Goal: Find contact information: Find contact information

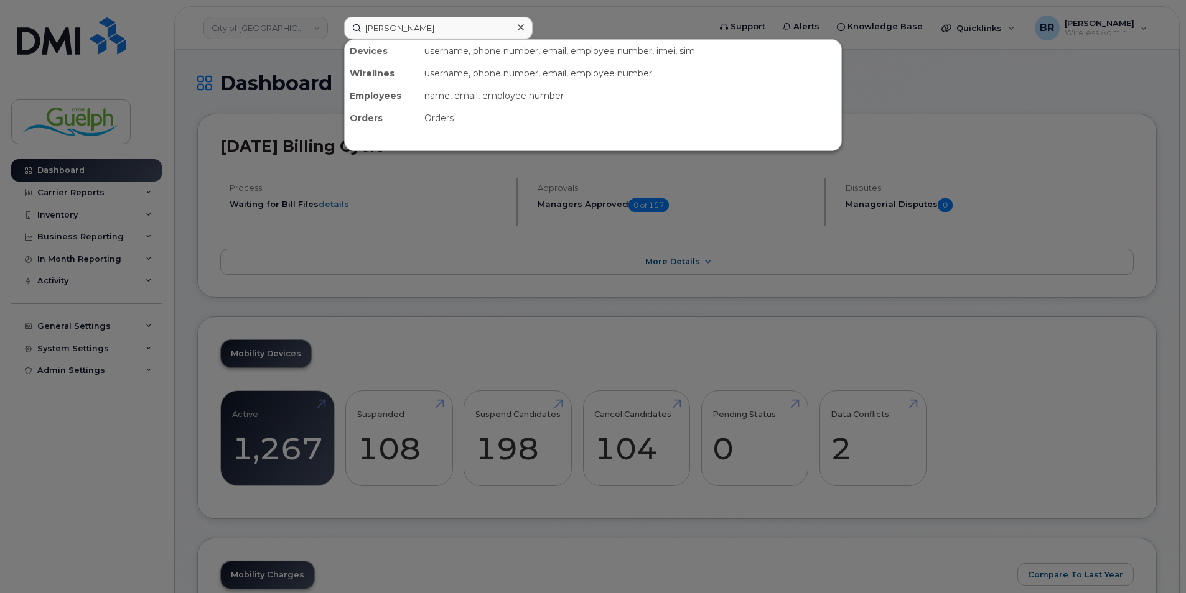
type input "daniel m"
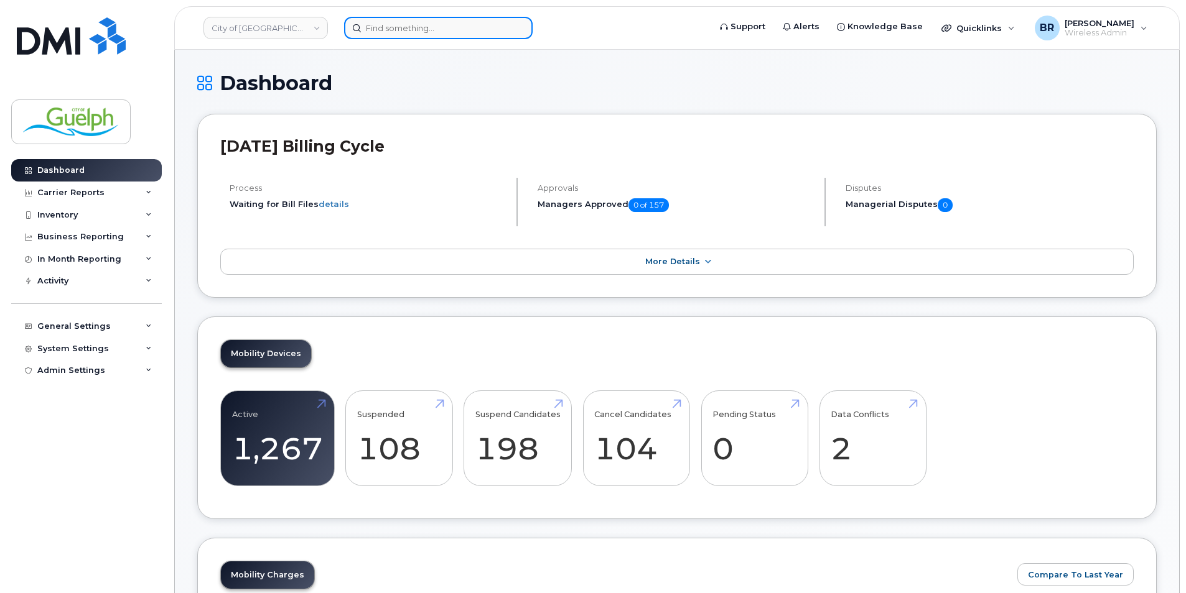
click at [385, 34] on input at bounding box center [438, 28] width 188 height 22
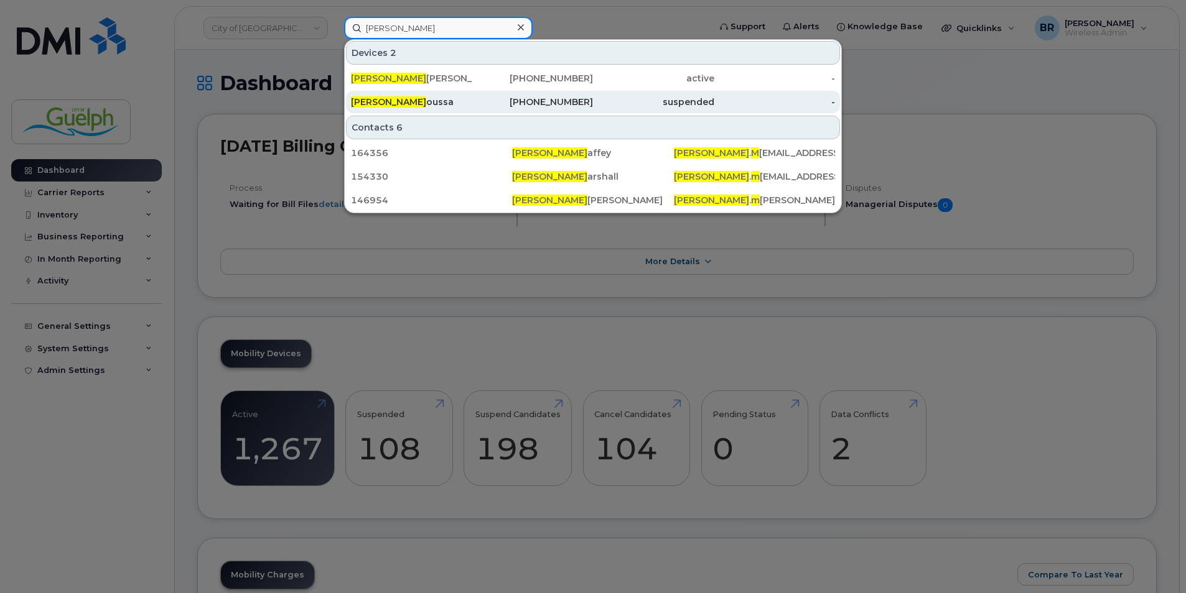
type input "daniel m"
click at [412, 103] on div "Daniel M oussa" at bounding box center [411, 102] width 121 height 12
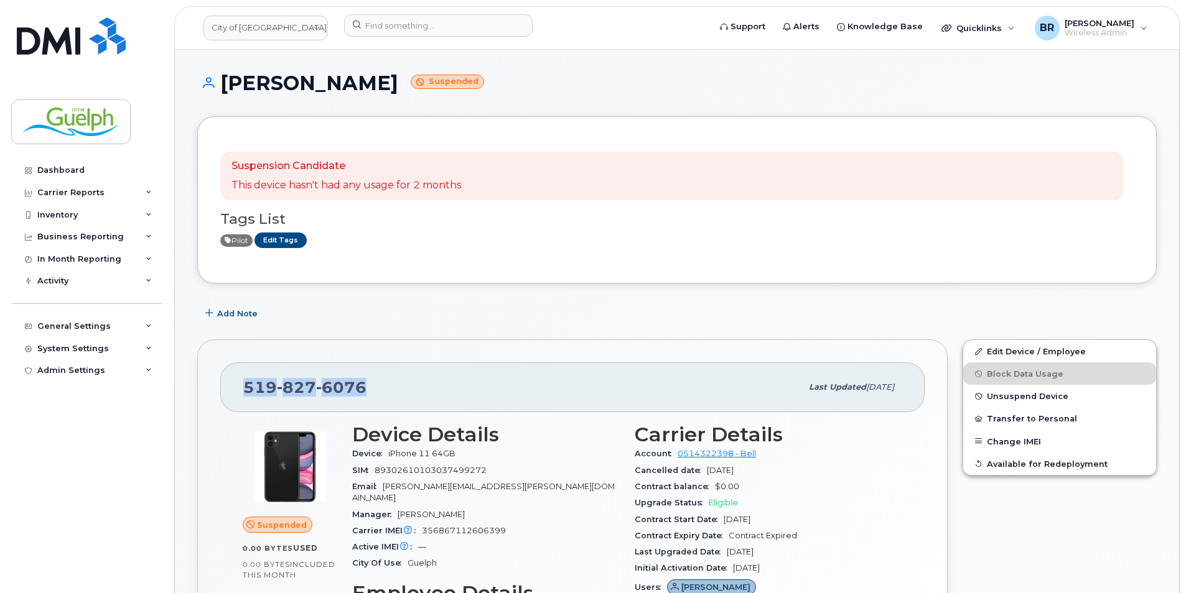
drag, startPoint x: 374, startPoint y: 395, endPoint x: 247, endPoint y: 393, distance: 127.5
click at [247, 393] on div "[PHONE_NUMBER]" at bounding box center [522, 387] width 558 height 26
copy span "[PHONE_NUMBER]"
click at [1015, 394] on span "Unsuspend Device" at bounding box center [1027, 396] width 81 height 9
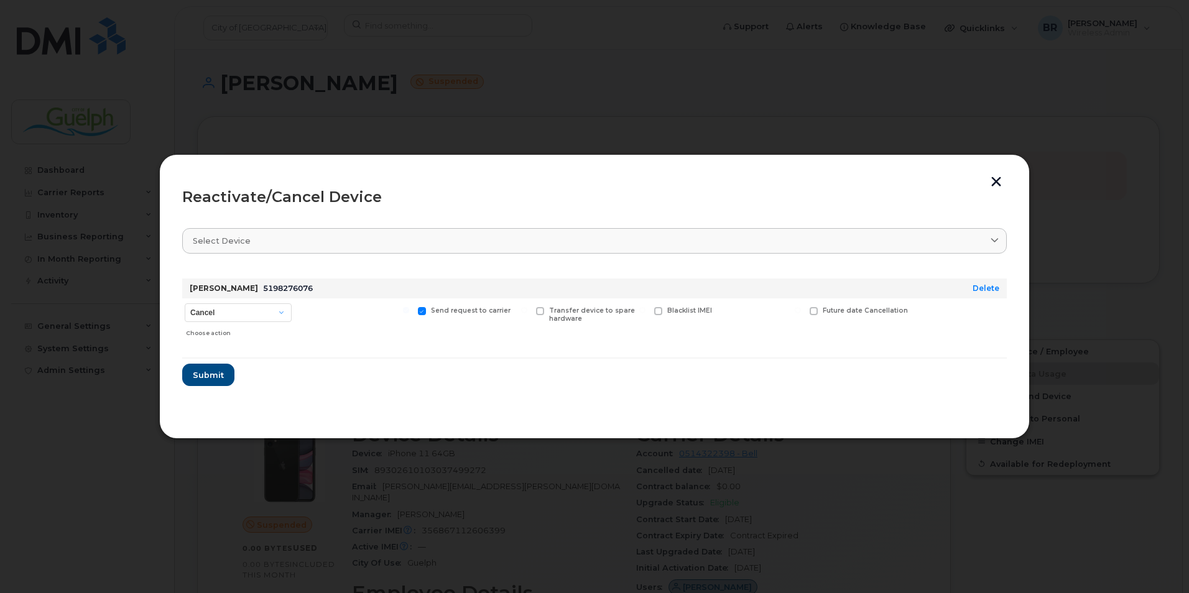
click at [1003, 186] on button "button" at bounding box center [996, 183] width 19 height 13
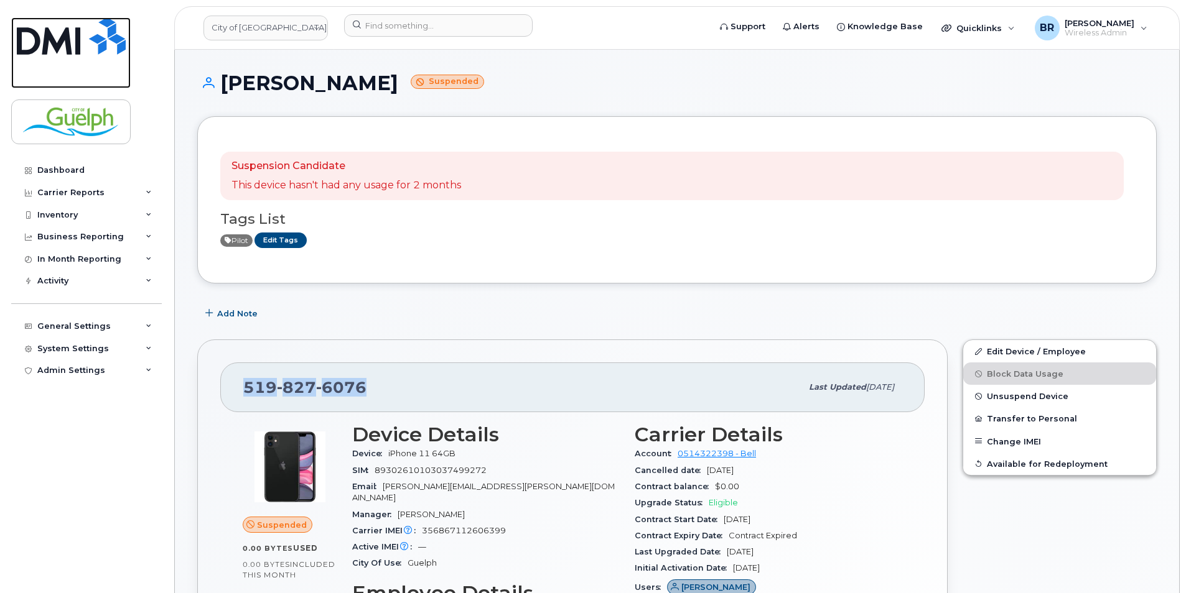
click at [98, 50] on img at bounding box center [71, 35] width 109 height 37
